Goal: Transaction & Acquisition: Purchase product/service

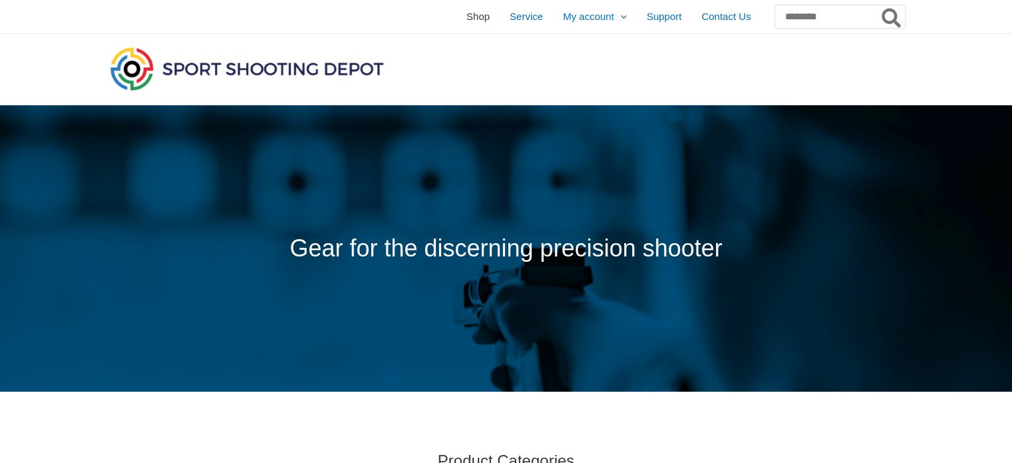
click at [467, 18] on span "Shop" at bounding box center [478, 16] width 23 height 33
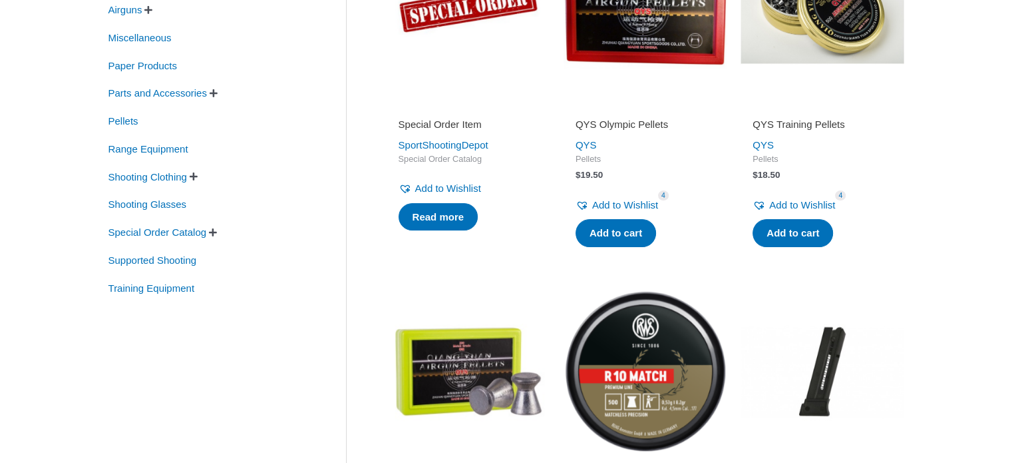
scroll to position [362, 0]
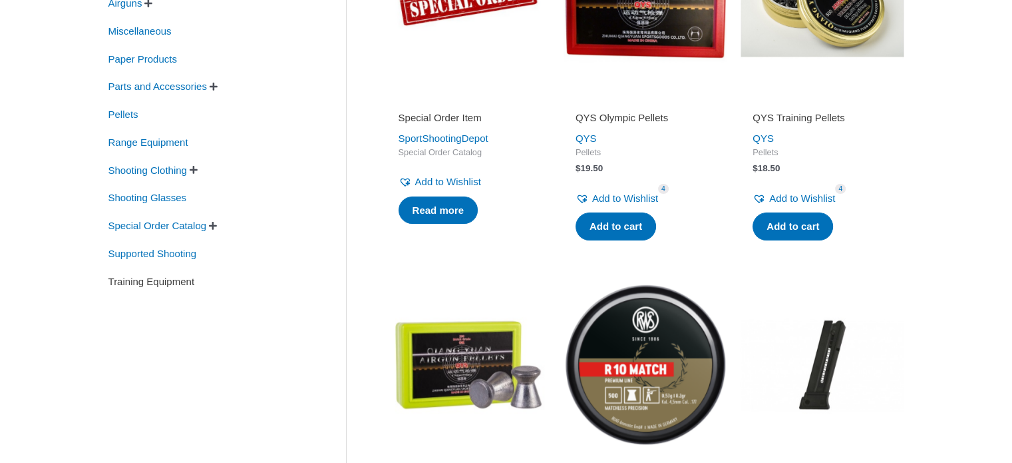
click at [192, 288] on span "Training Equipment" at bounding box center [151, 281] width 89 height 23
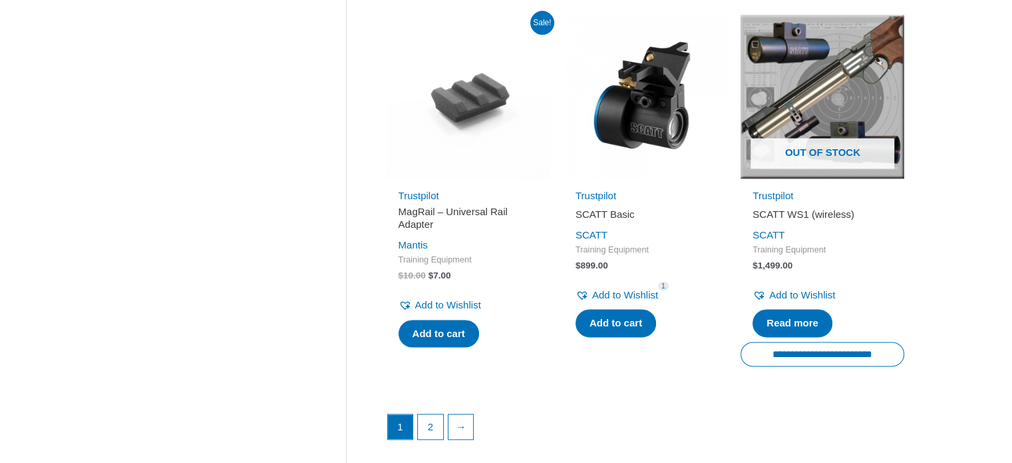
scroll to position [1795, 0]
click at [430, 432] on link "2" at bounding box center [430, 427] width 25 height 27
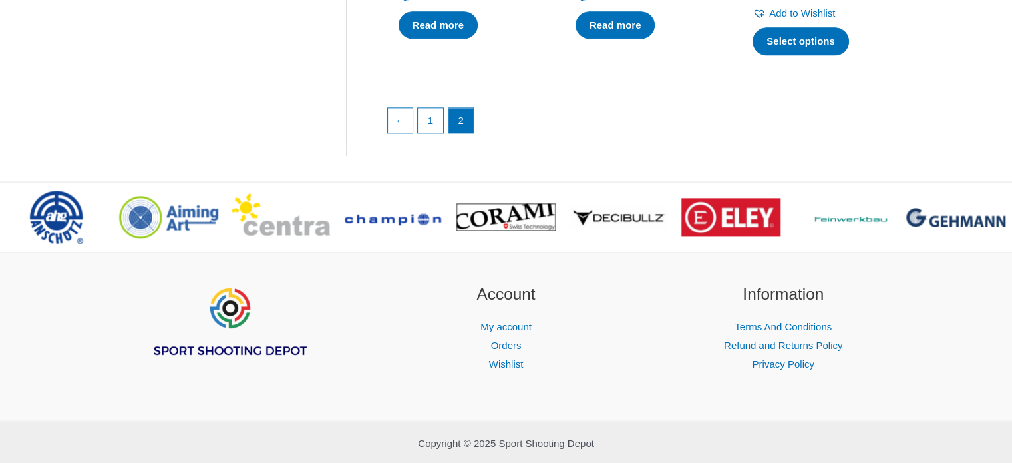
scroll to position [1717, 0]
